Goal: Task Accomplishment & Management: Complete application form

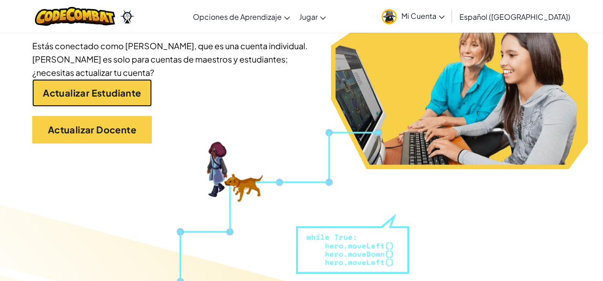
click at [92, 79] on link "Actualizar Estudiante" at bounding box center [92, 93] width 120 height 28
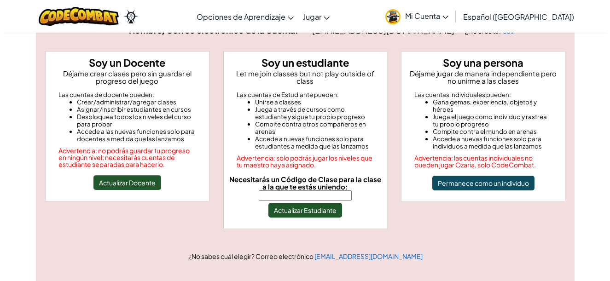
scroll to position [71, 0]
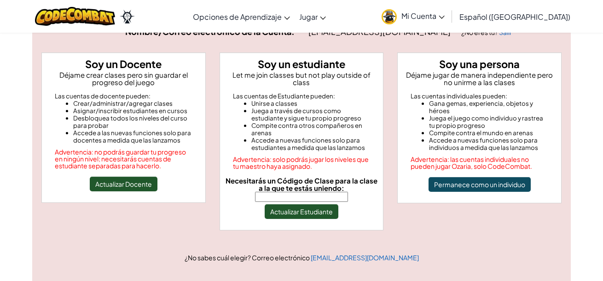
click at [319, 192] on input "Necesitarás un Código de Clase para la clase a la que te estás uniendo:" at bounding box center [301, 197] width 93 height 10
type input "SwordNeckCoat"
click at [305, 205] on button "Actualizar Estudiante" at bounding box center [302, 212] width 74 height 15
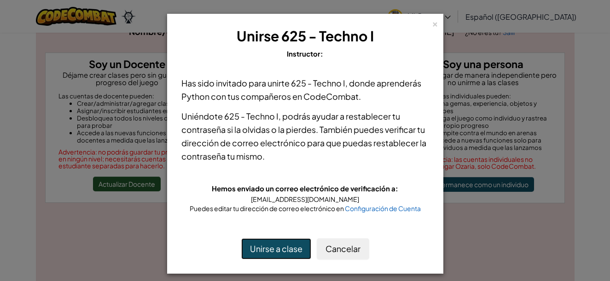
click at [285, 244] on button "Unirse a clase" at bounding box center [276, 249] width 70 height 21
